Goal: Book appointment/travel/reservation

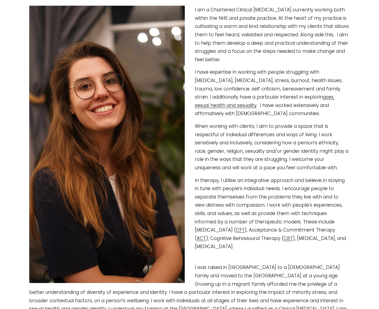
scroll to position [88, 0]
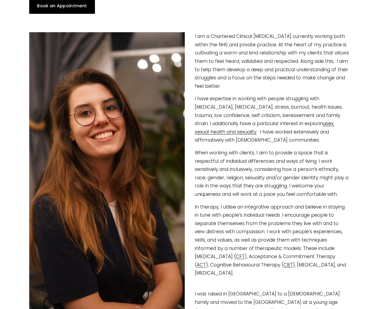
click at [58, 6] on link "Book an Appointment" at bounding box center [62, 6] width 66 height 16
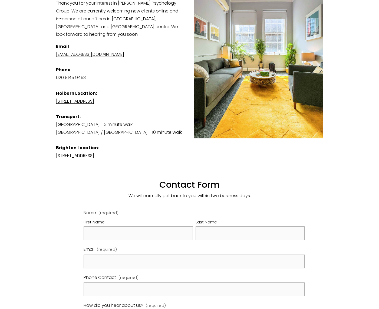
scroll to position [142, 0]
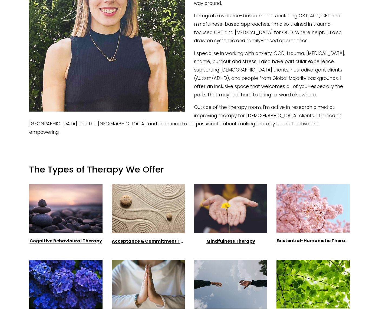
scroll to position [189, 0]
